Goal: Check status: Check status

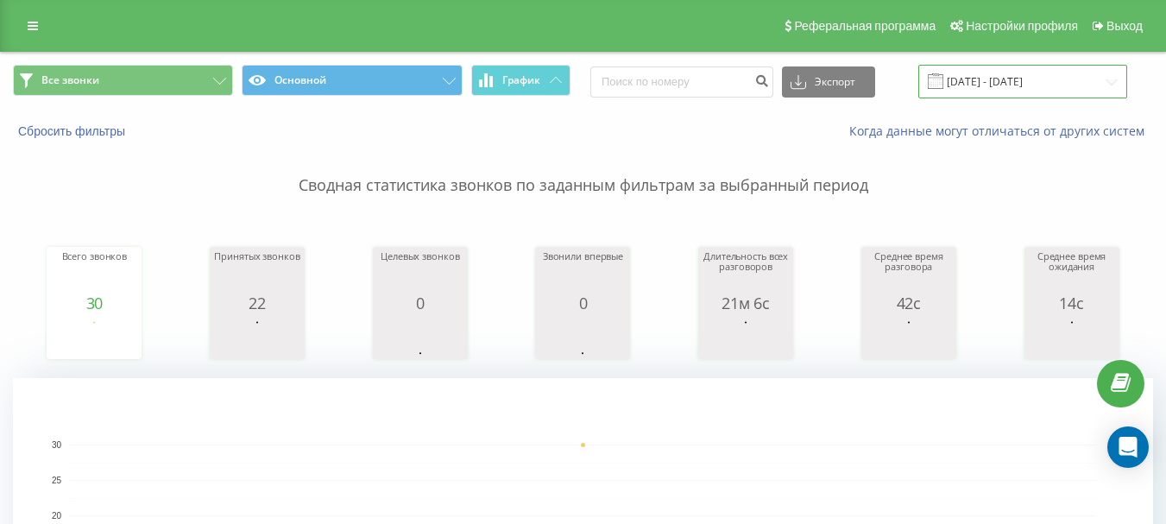
click at [1004, 85] on input "[DATE] - [DATE]" at bounding box center [1022, 82] width 209 height 34
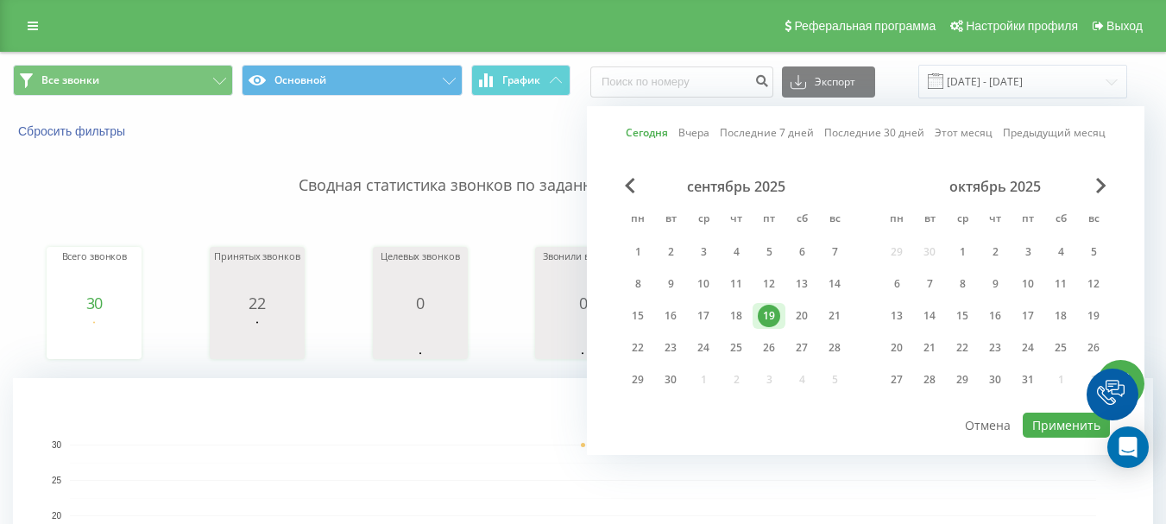
click at [766, 314] on div "19" at bounding box center [769, 316] width 22 height 22
click at [1074, 423] on button "Применить" at bounding box center [1066, 424] width 87 height 25
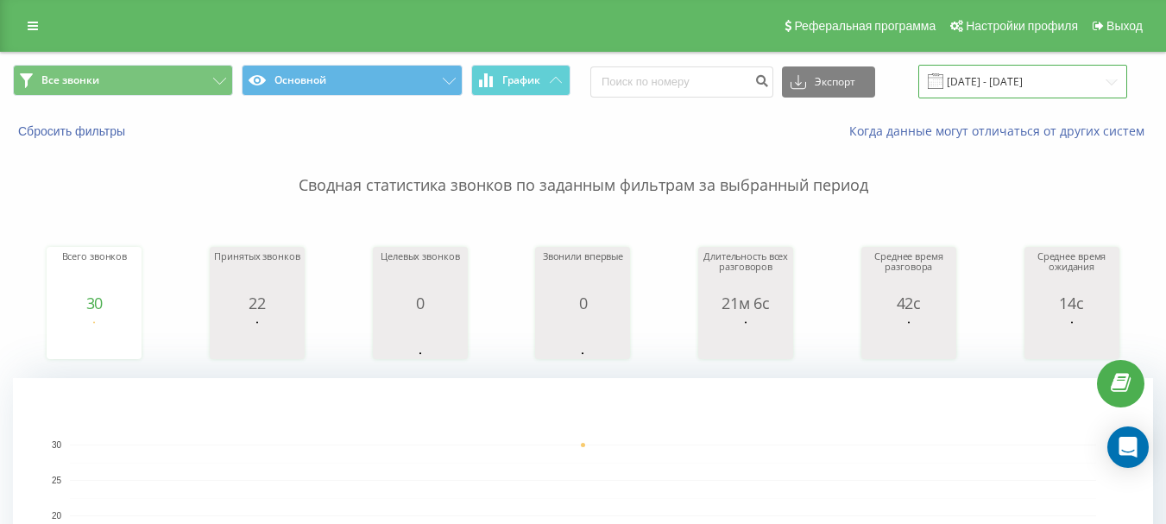
click at [985, 85] on input "[DATE] - [DATE]" at bounding box center [1022, 82] width 209 height 34
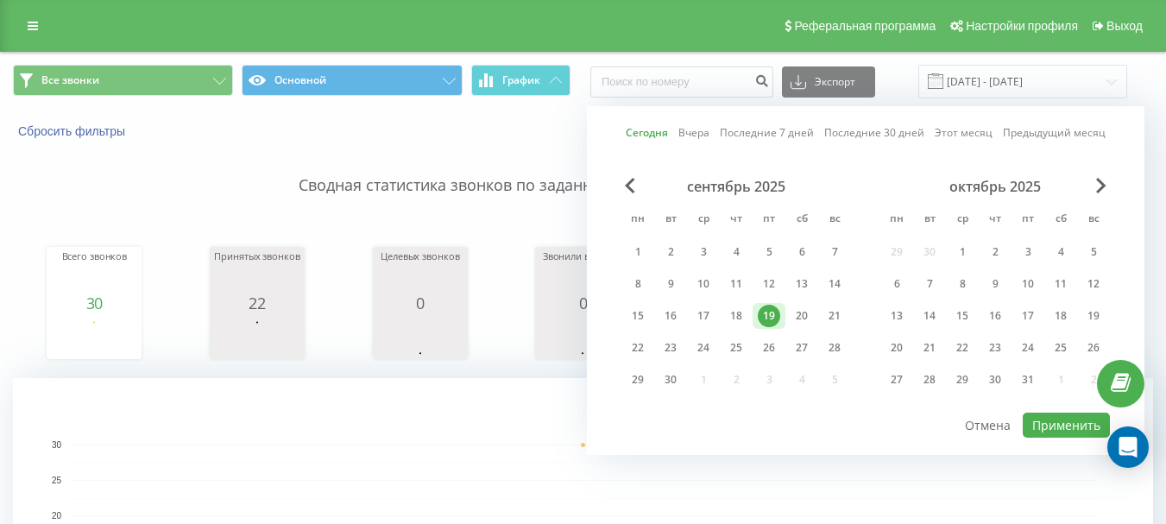
click at [770, 313] on div "19" at bounding box center [769, 316] width 22 height 22
click at [1063, 427] on button "Применить" at bounding box center [1066, 424] width 87 height 25
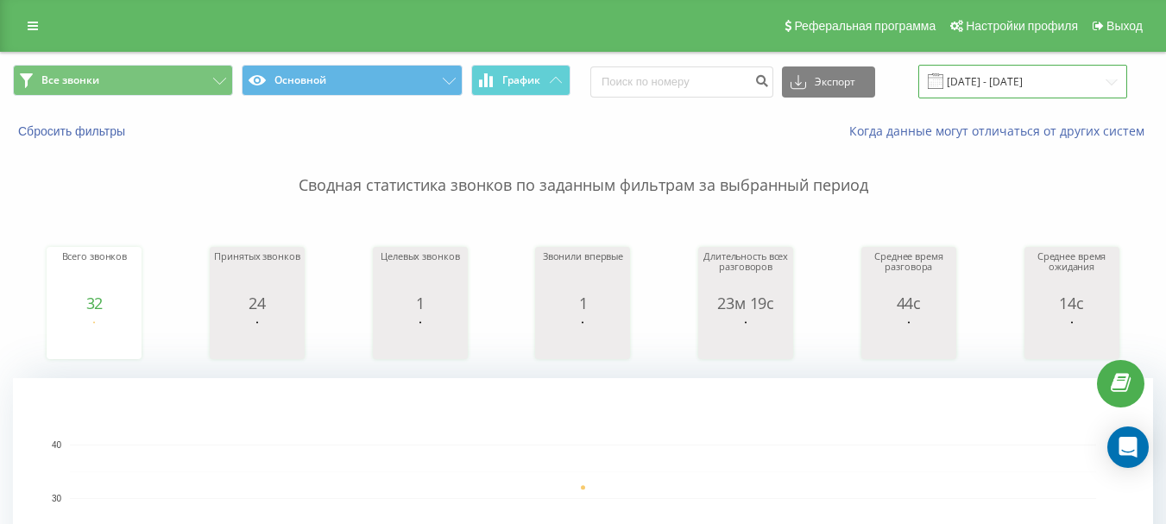
click at [1044, 82] on input "[DATE] - [DATE]" at bounding box center [1022, 82] width 209 height 34
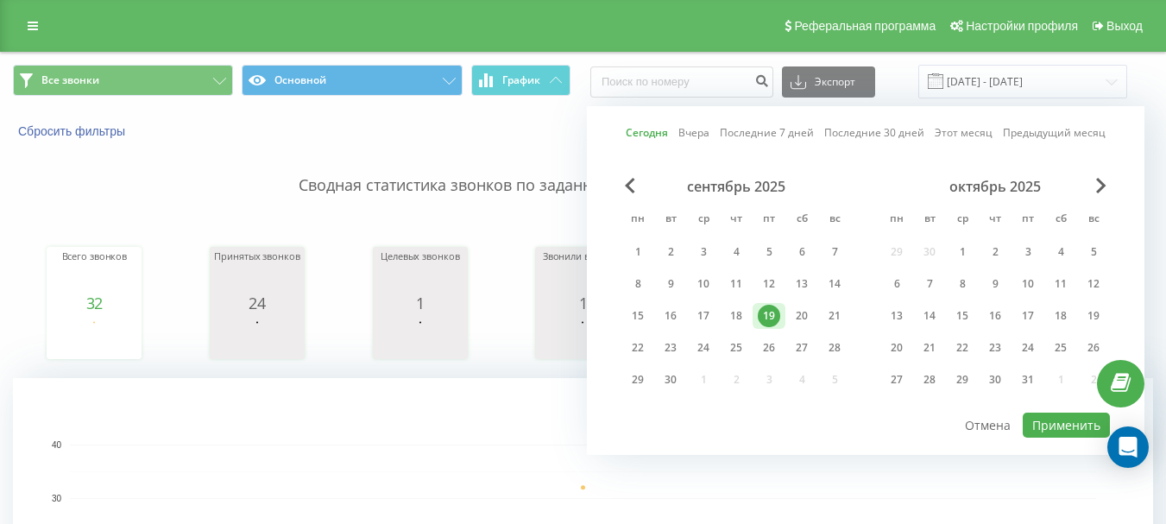
click at [774, 318] on div "19" at bounding box center [769, 316] width 22 height 22
click at [1057, 421] on button "Применить" at bounding box center [1066, 424] width 87 height 25
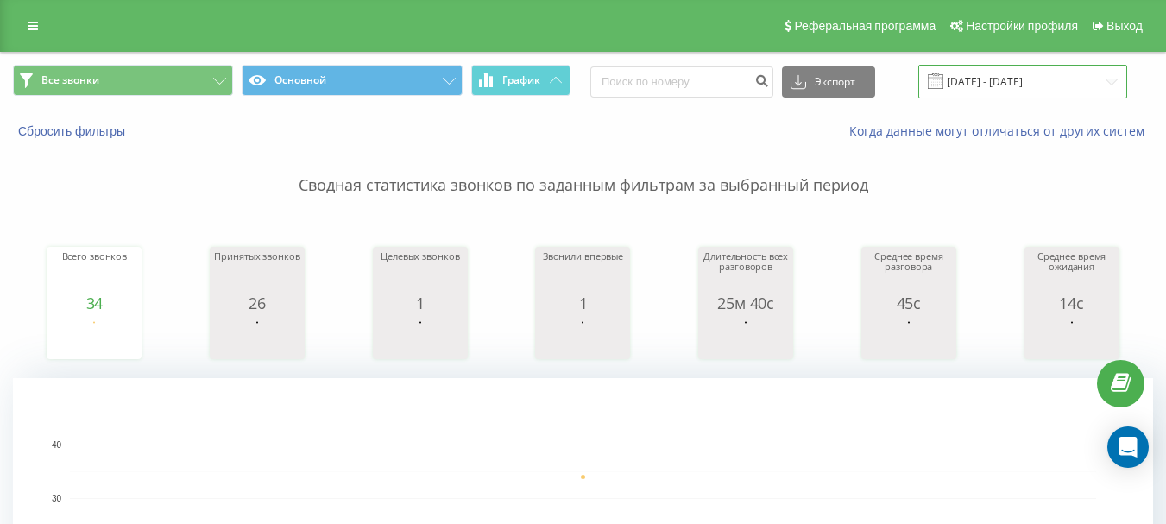
click at [998, 76] on input "[DATE] - [DATE]" at bounding box center [1022, 82] width 209 height 34
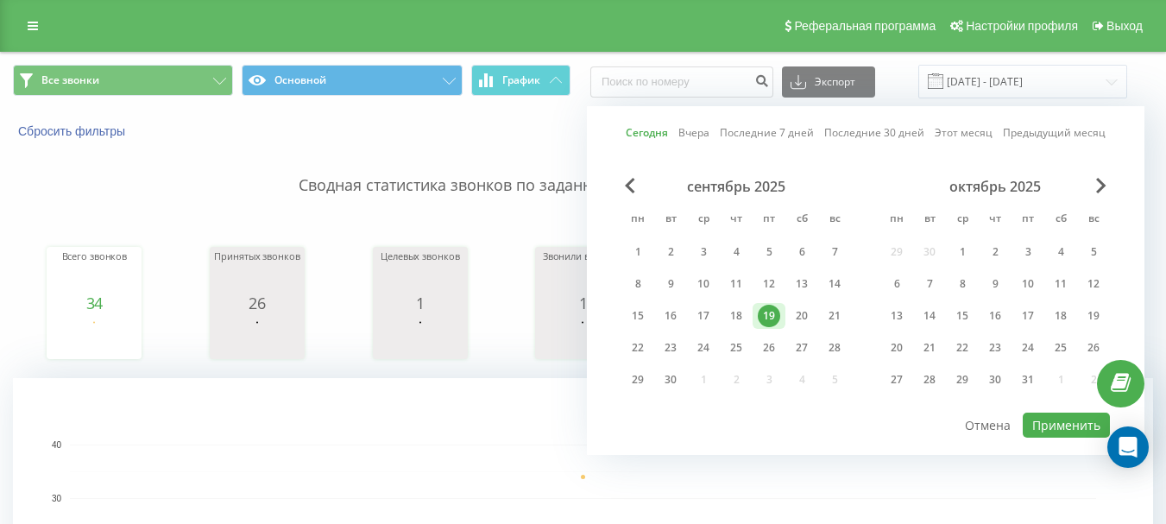
click at [769, 309] on div "19" at bounding box center [769, 316] width 22 height 22
click at [1077, 427] on button "Применить" at bounding box center [1066, 424] width 87 height 25
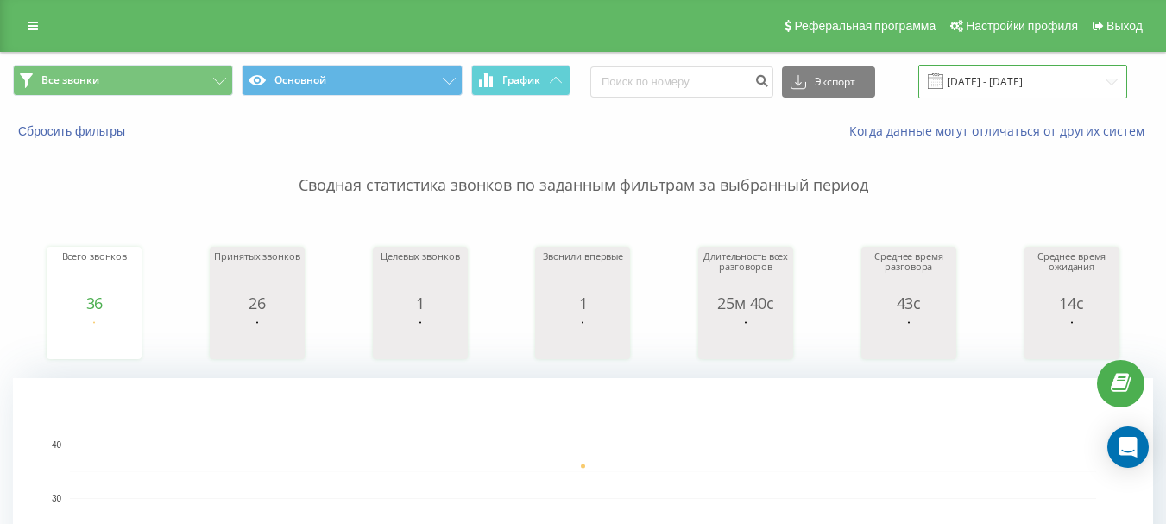
click at [1010, 82] on input "[DATE] - [DATE]" at bounding box center [1022, 82] width 209 height 34
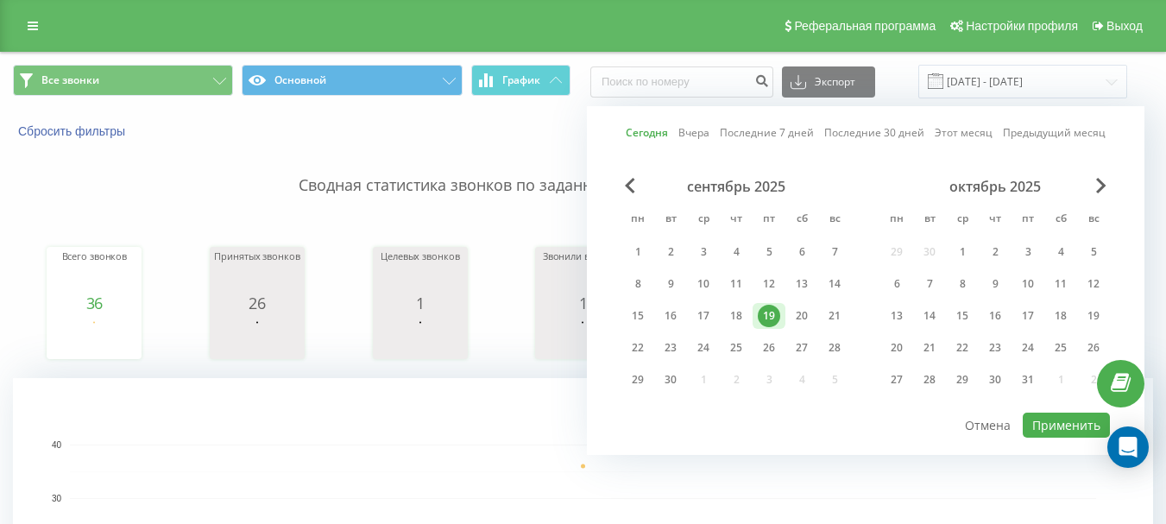
click at [766, 312] on div "19" at bounding box center [769, 316] width 22 height 22
click at [1053, 427] on button "Применить" at bounding box center [1066, 424] width 87 height 25
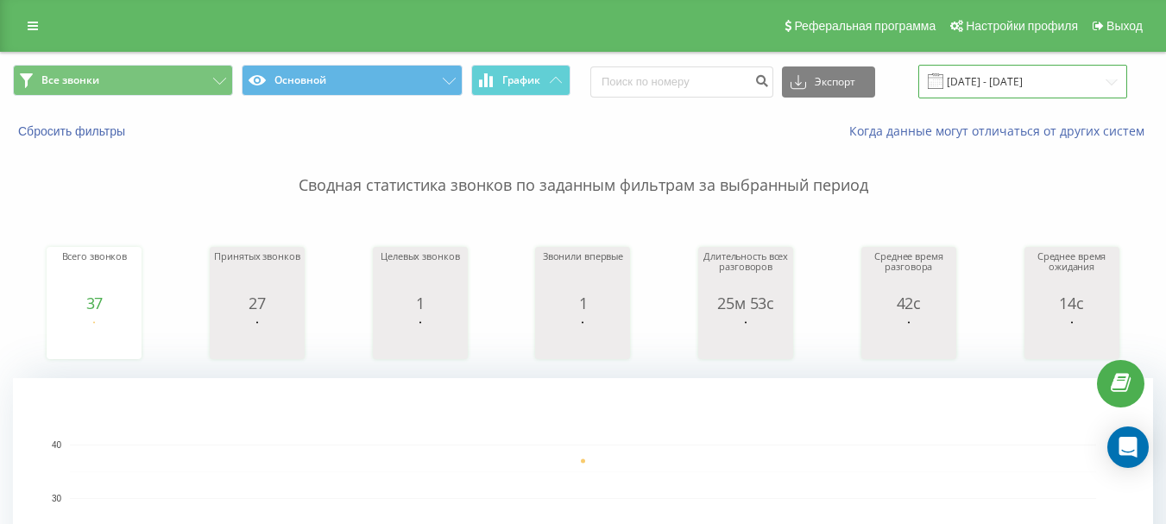
click at [995, 77] on input "[DATE] - [DATE]" at bounding box center [1022, 82] width 209 height 34
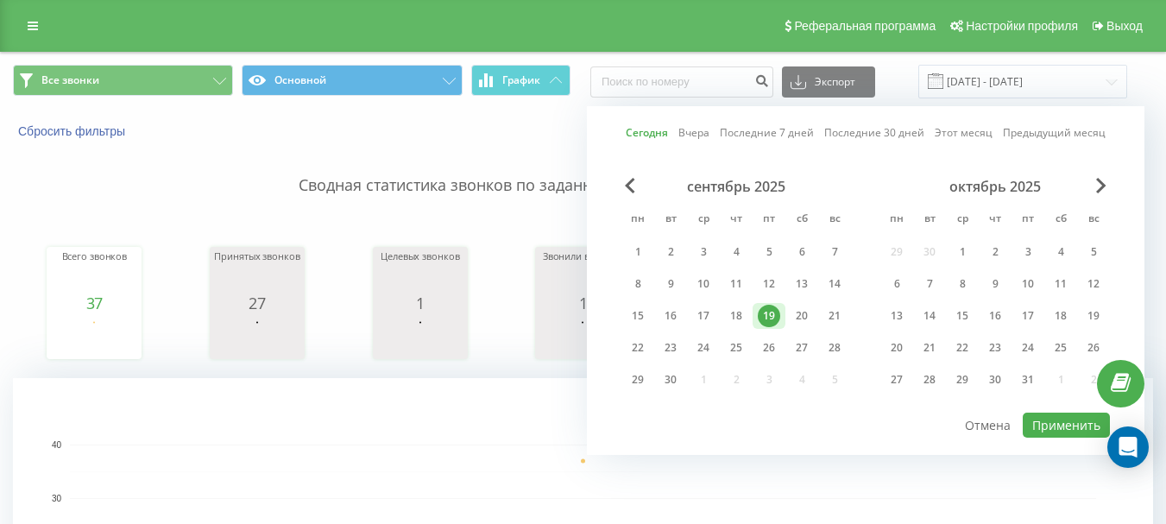
click at [766, 316] on div "19" at bounding box center [769, 316] width 22 height 22
click at [1073, 423] on button "Применить" at bounding box center [1066, 424] width 87 height 25
